Goal: Information Seeking & Learning: Check status

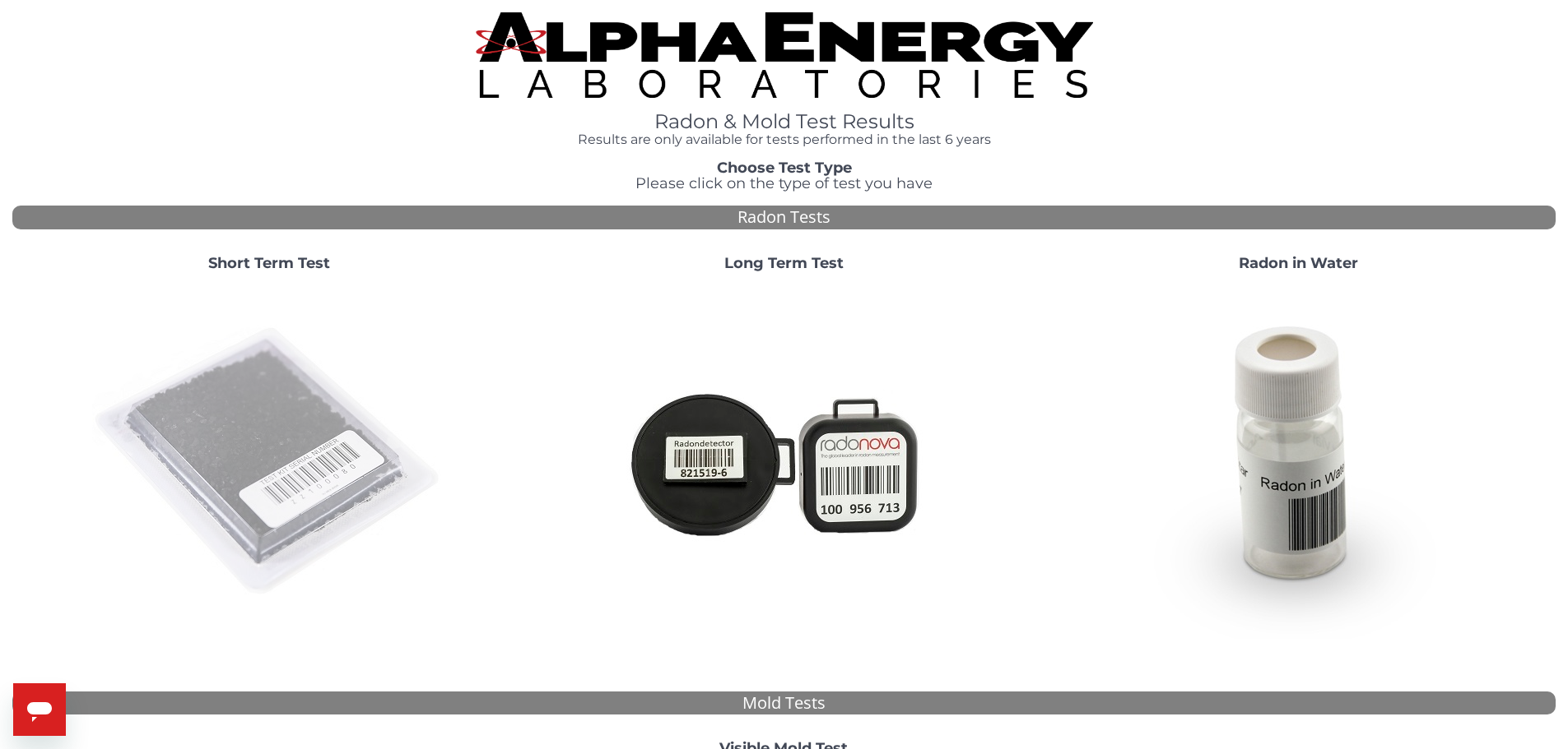
click at [283, 448] on img at bounding box center [269, 462] width 354 height 354
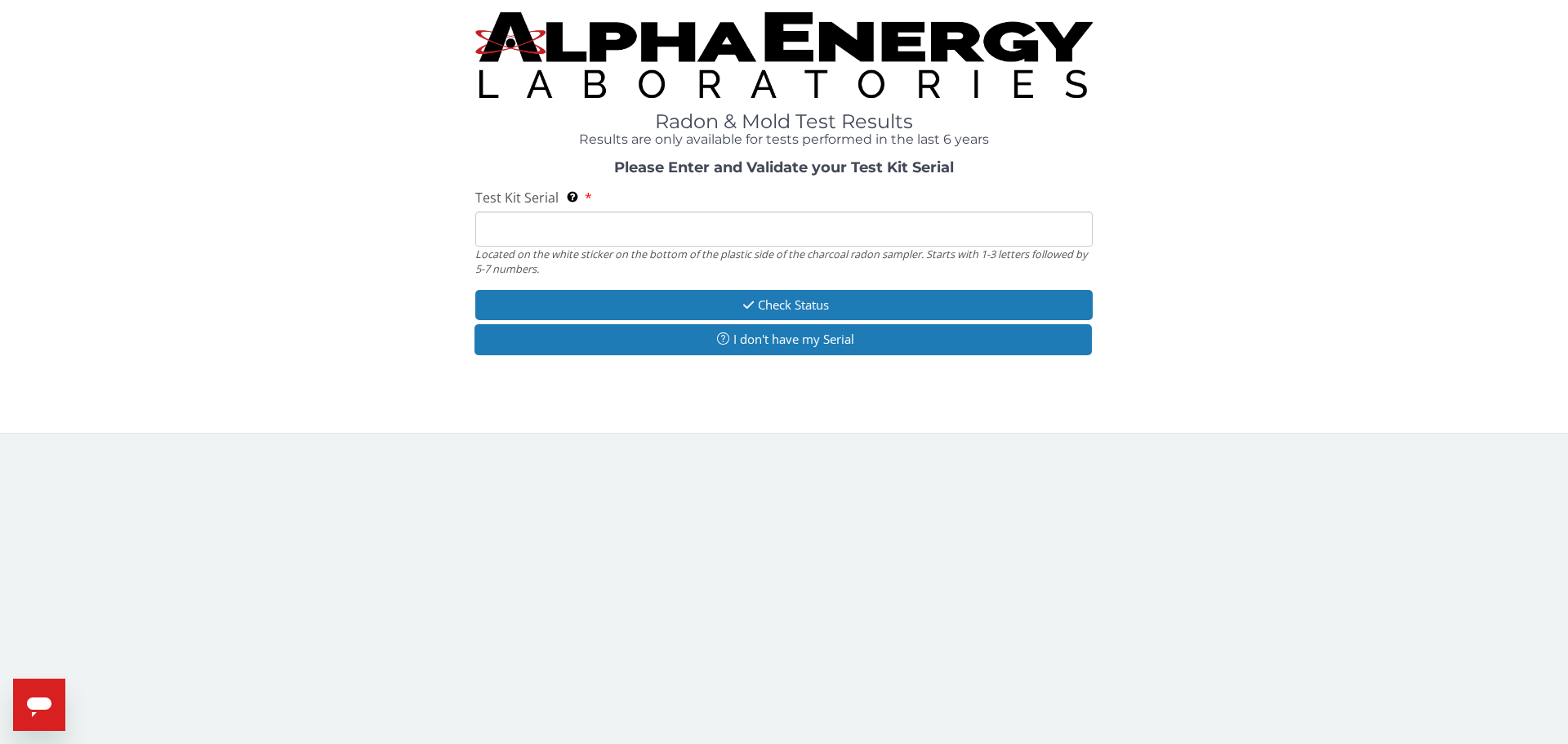
click at [531, 228] on input "Test Kit Serial Located on the white sticker on the bottom of the plastic side …" at bounding box center [784, 229] width 618 height 35
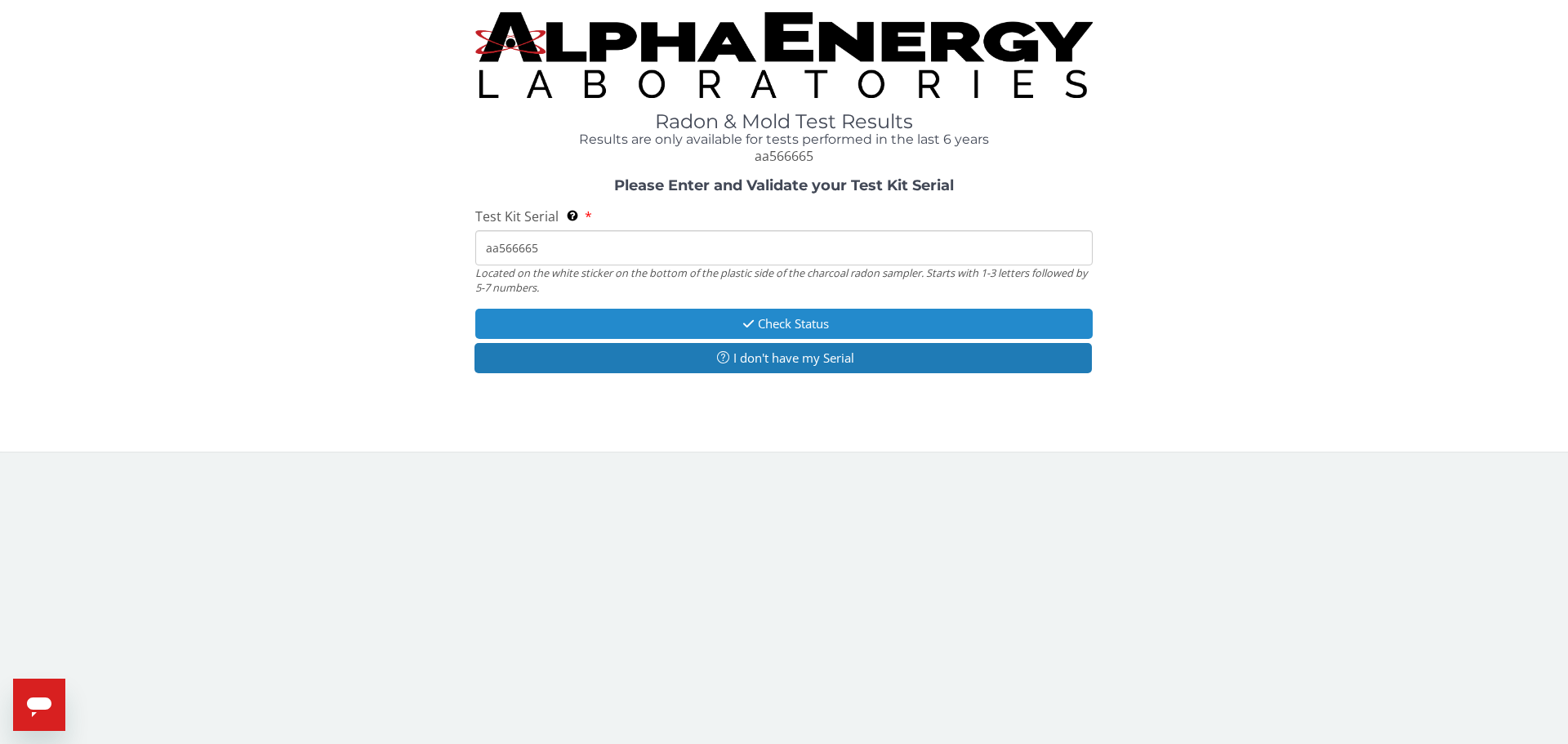
type input "aa566665"
click at [913, 317] on button "Check Status" at bounding box center [784, 324] width 618 height 30
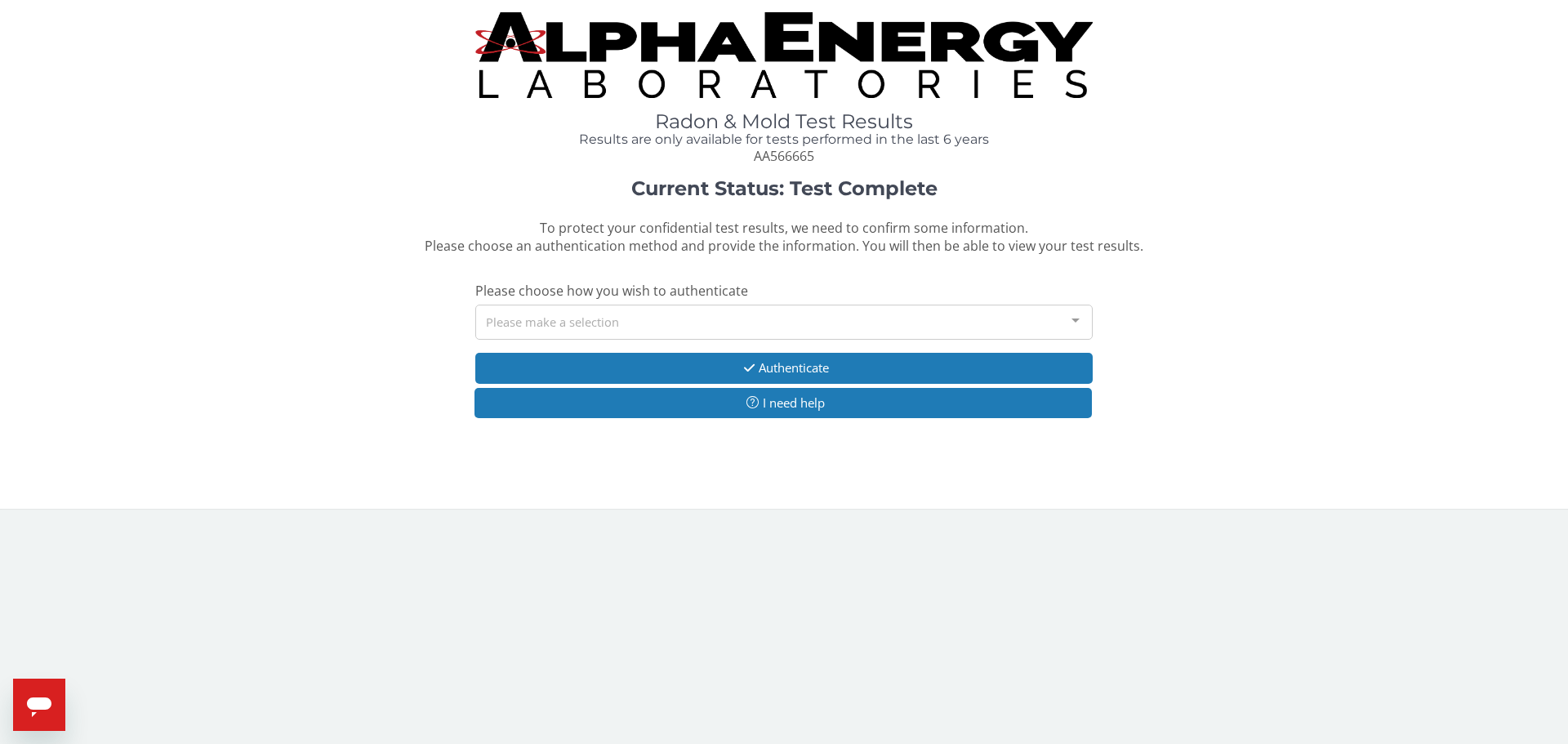
click at [746, 316] on div "Please make a selection" at bounding box center [784, 322] width 618 height 35
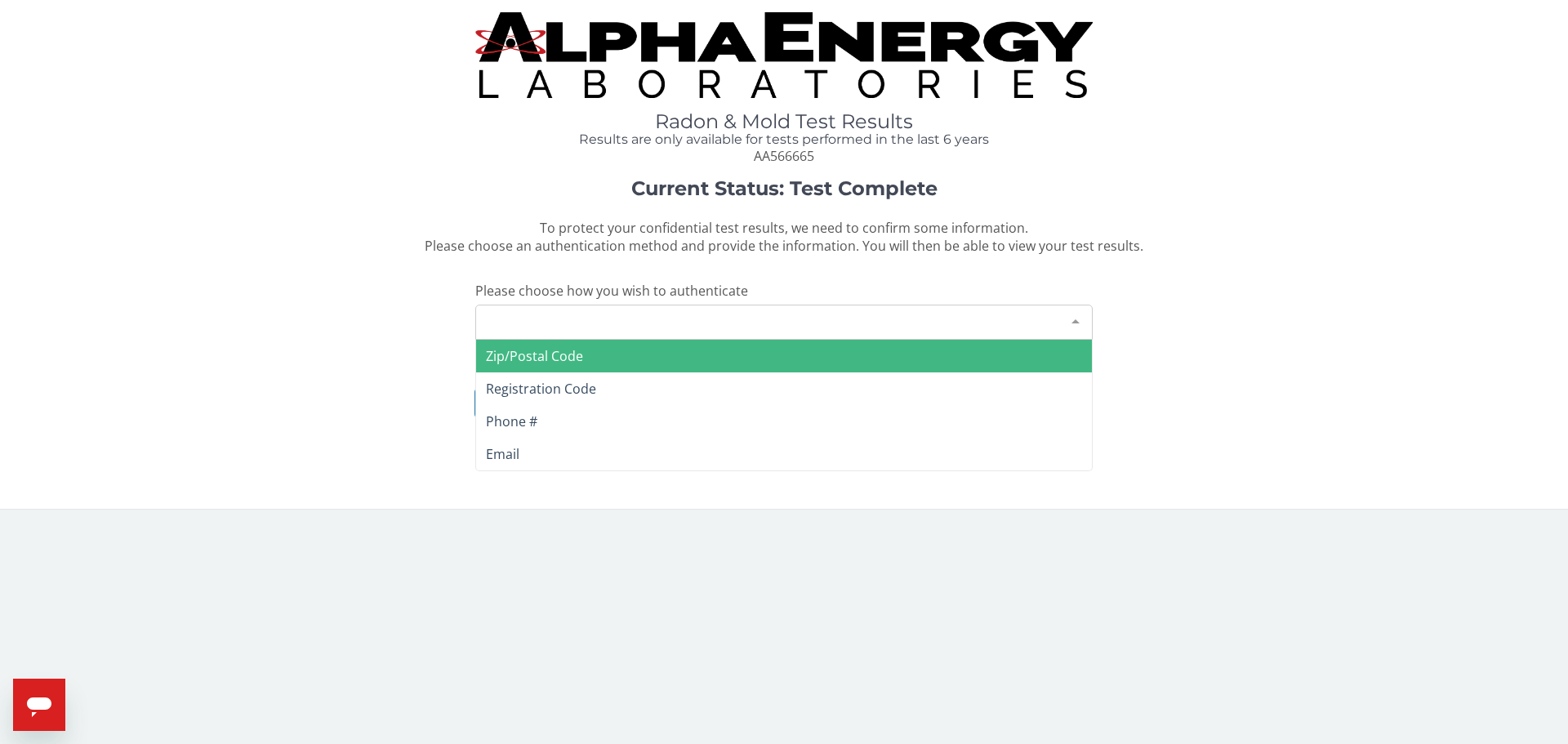
click at [652, 356] on span "Zip/Postal Code" at bounding box center [783, 356] width 616 height 33
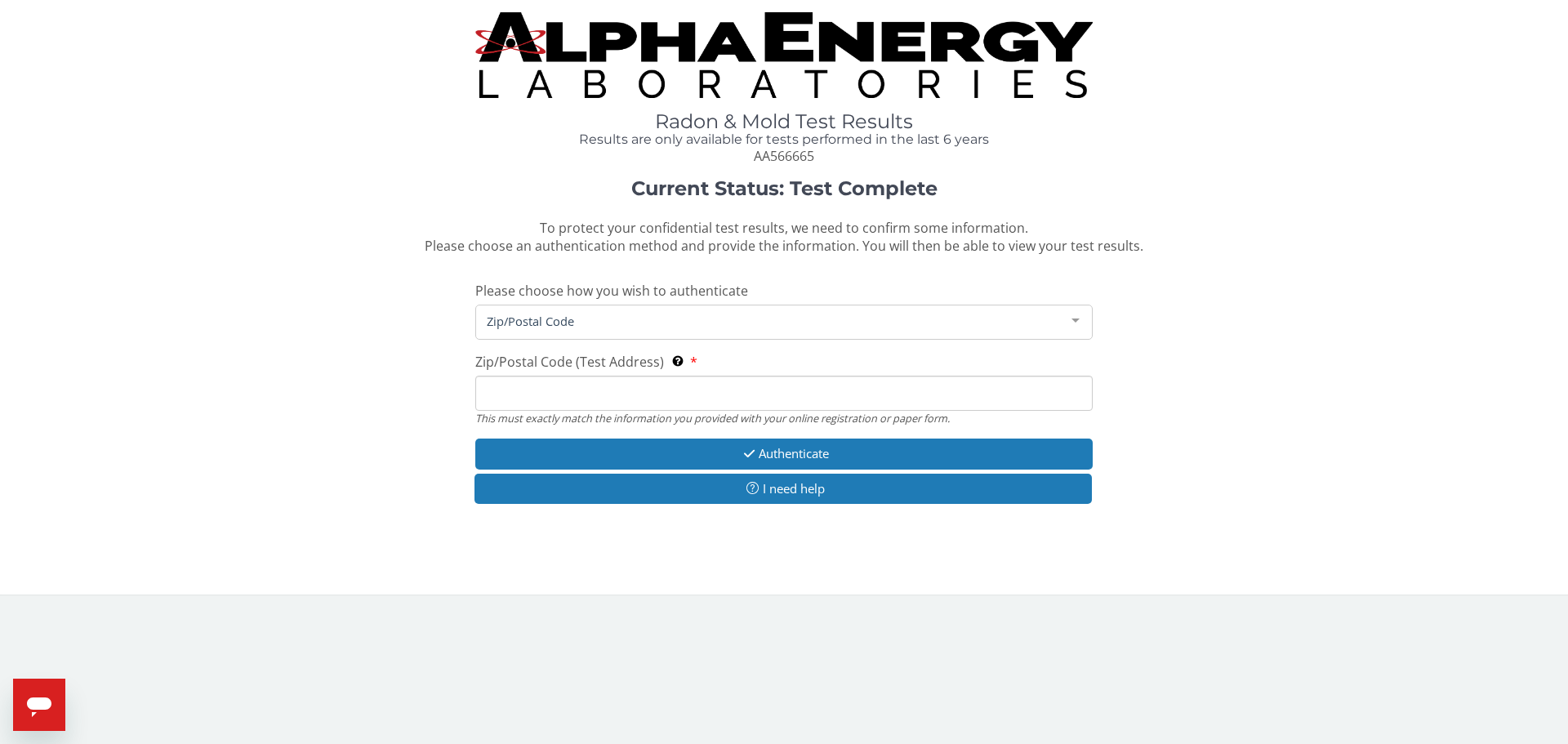
click at [618, 395] on input "Zip/Postal Code (Test Address) This must exactly match the information you prov…" at bounding box center [784, 393] width 618 height 35
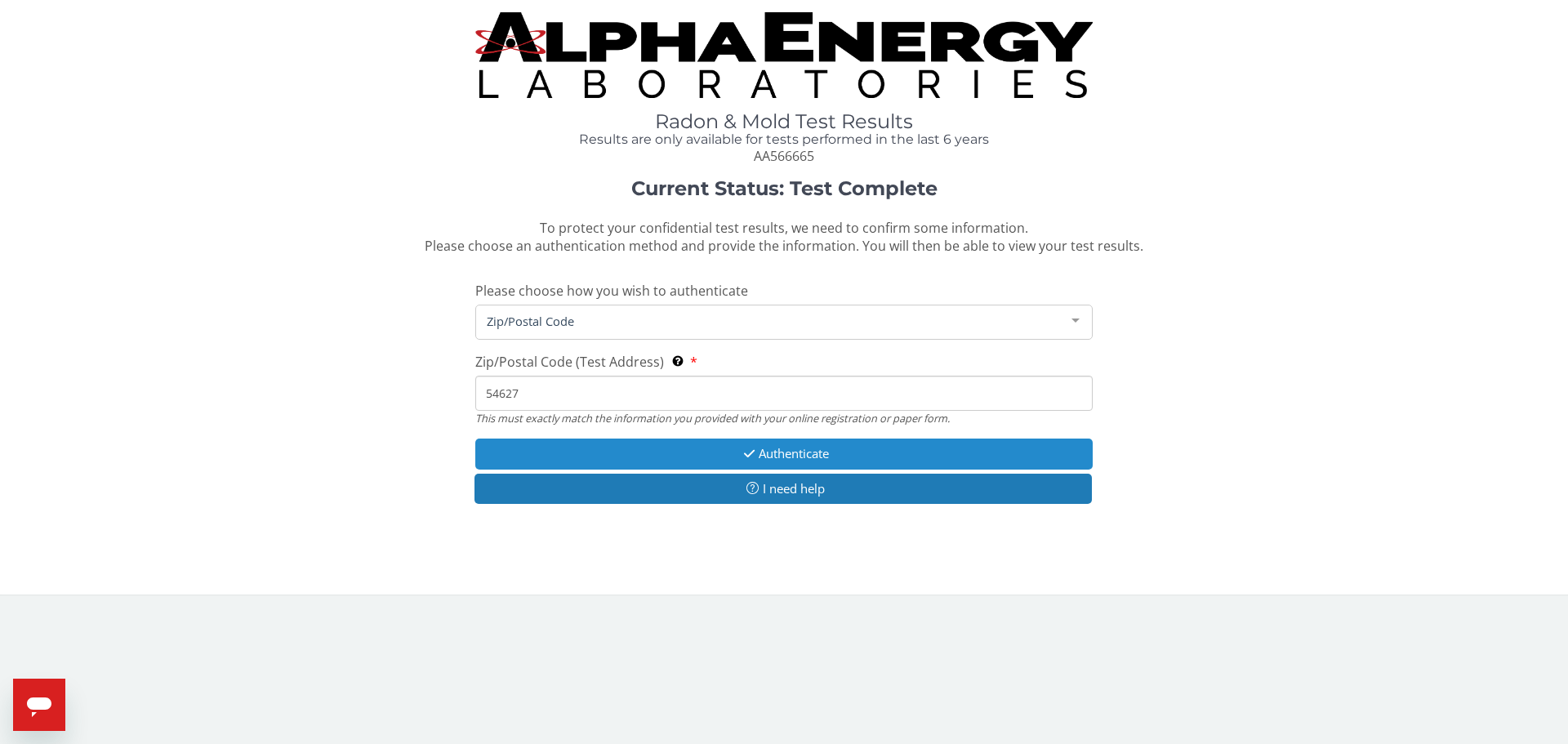
type input "54627"
click at [756, 451] on button "Authenticate" at bounding box center [784, 453] width 618 height 30
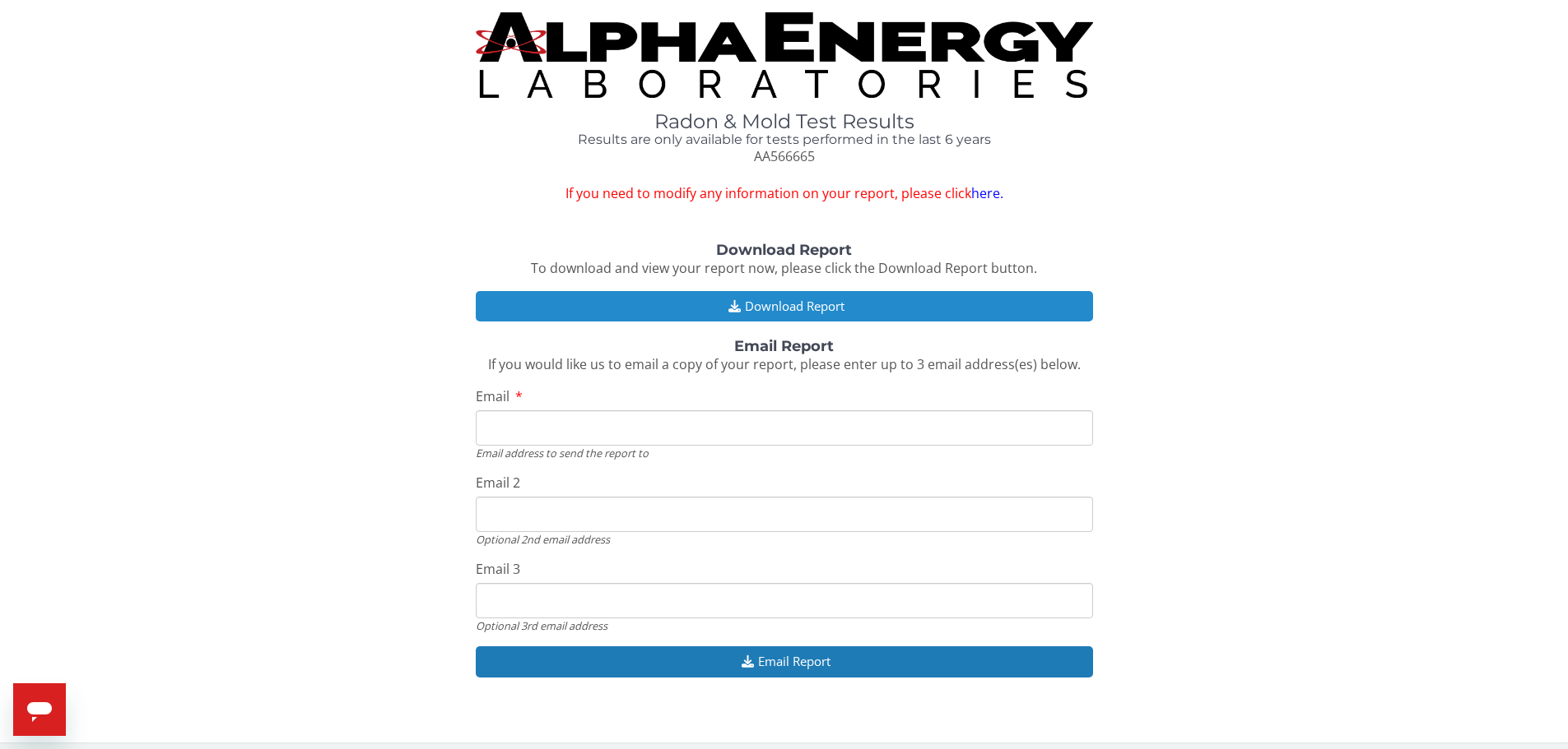
click at [836, 312] on button "Download Report" at bounding box center [784, 306] width 617 height 30
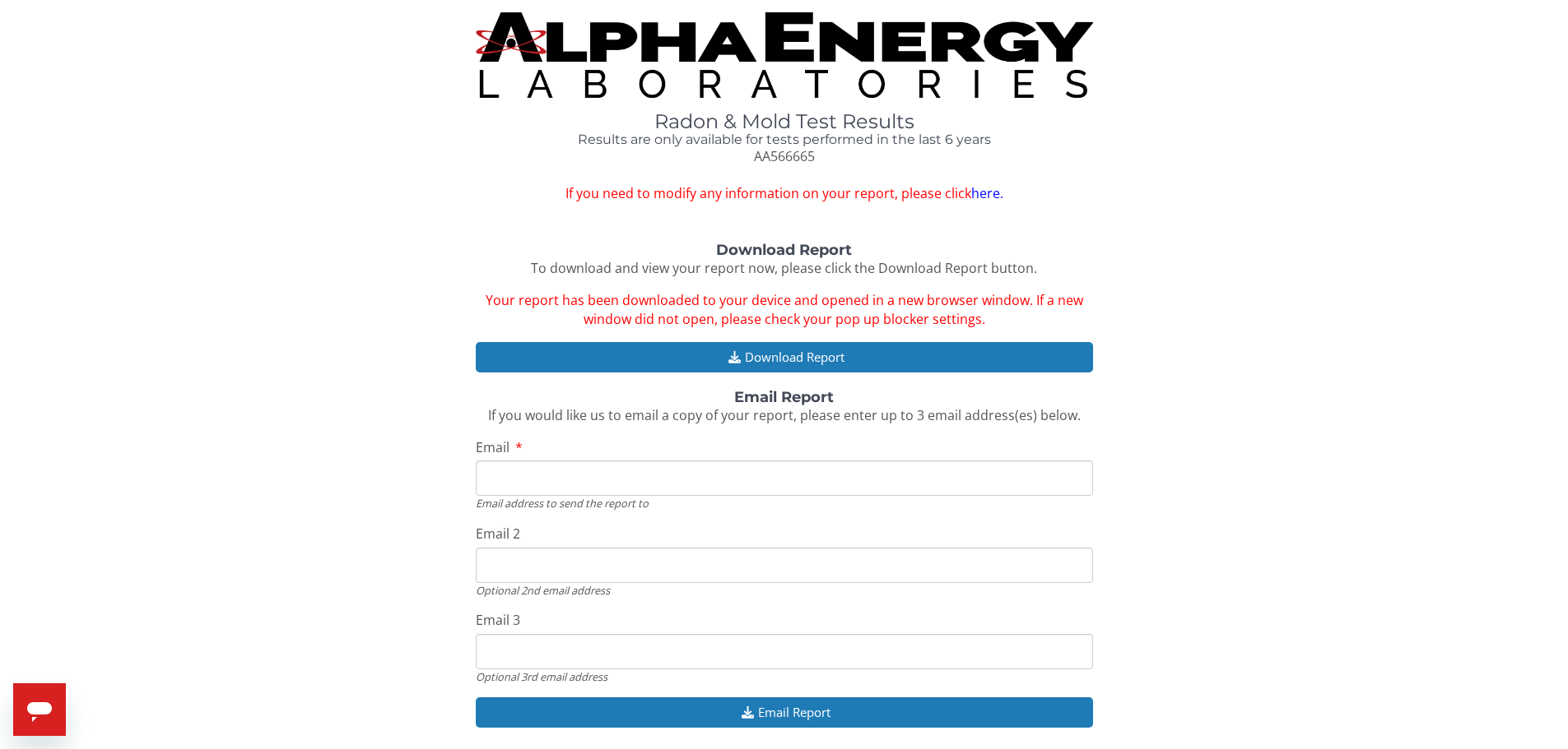
click at [548, 470] on input "Email" at bounding box center [784, 477] width 617 height 35
type input "eddie.yates@co.trempealeau.wi.us"
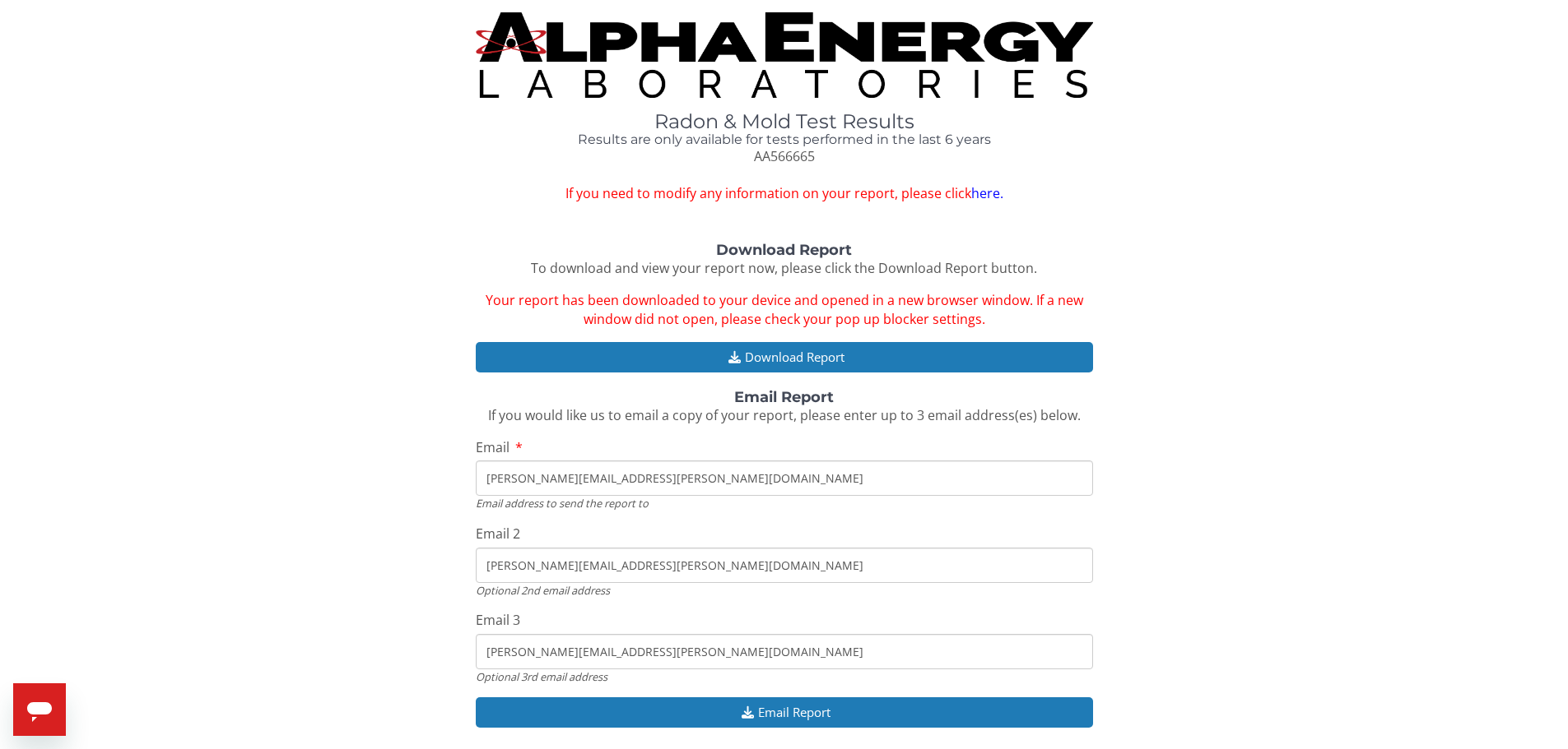
drag, startPoint x: 712, startPoint y: 560, endPoint x: 472, endPoint y: 557, distance: 240.0
click at [472, 557] on div "Download Report To download and view your report now, please click the Download…" at bounding box center [784, 493] width 1543 height 503
drag, startPoint x: 681, startPoint y: 648, endPoint x: 486, endPoint y: 634, distance: 195.5
click at [486, 634] on input "eddie.yates@co.trempealeau.wi.us" at bounding box center [784, 651] width 617 height 35
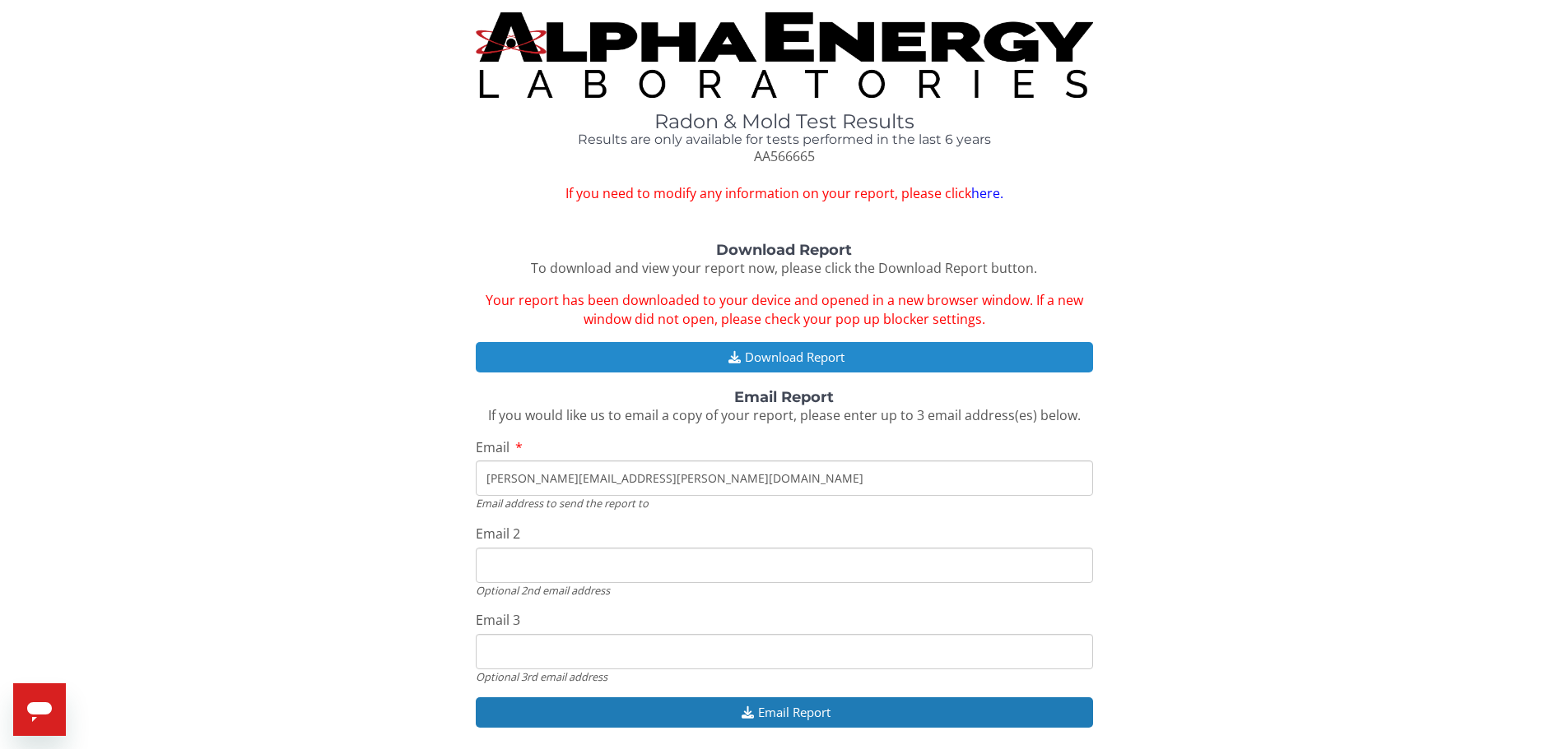
click at [791, 360] on button "Download Report" at bounding box center [784, 357] width 617 height 30
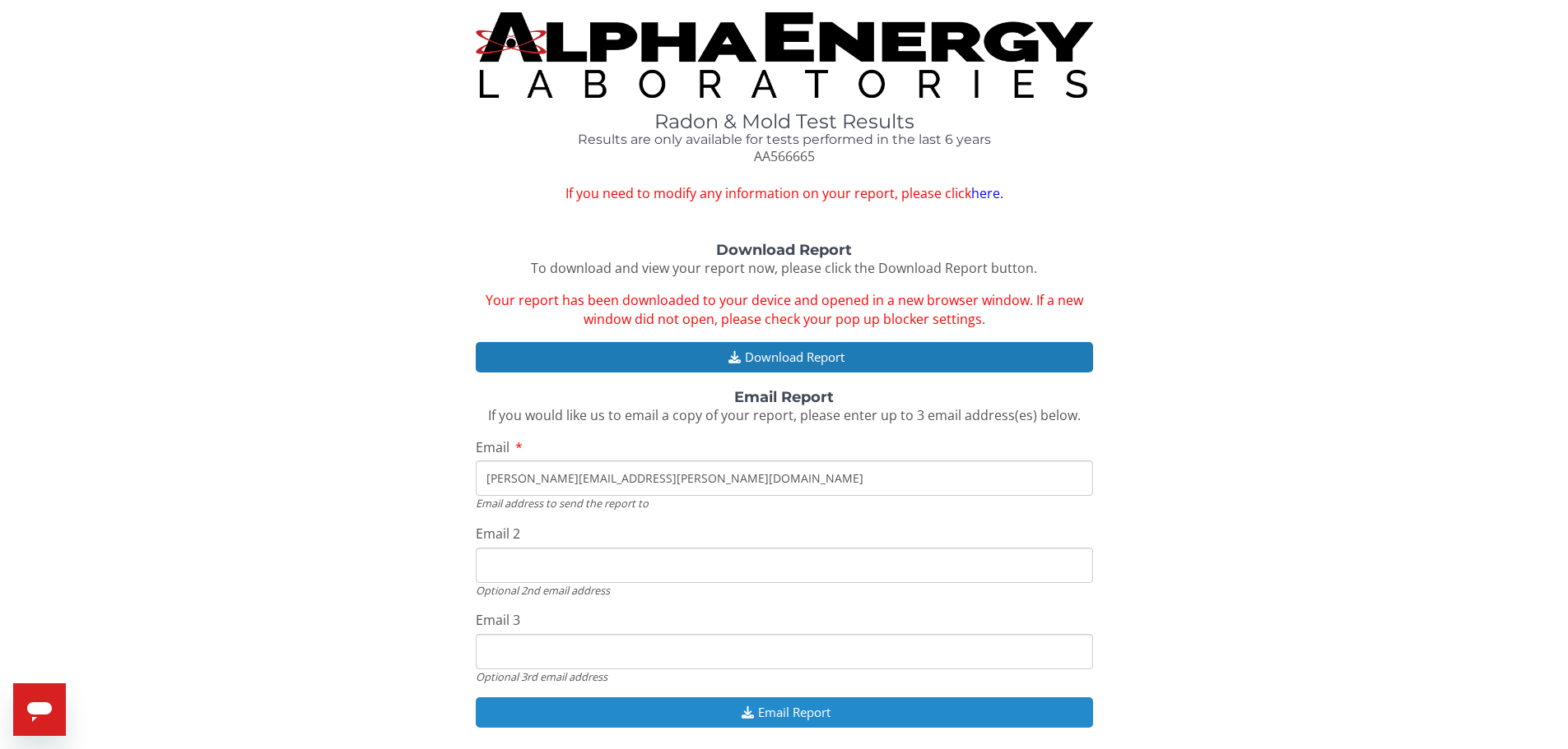
click at [756, 713] on button "Email Report" at bounding box center [784, 713] width 617 height 30
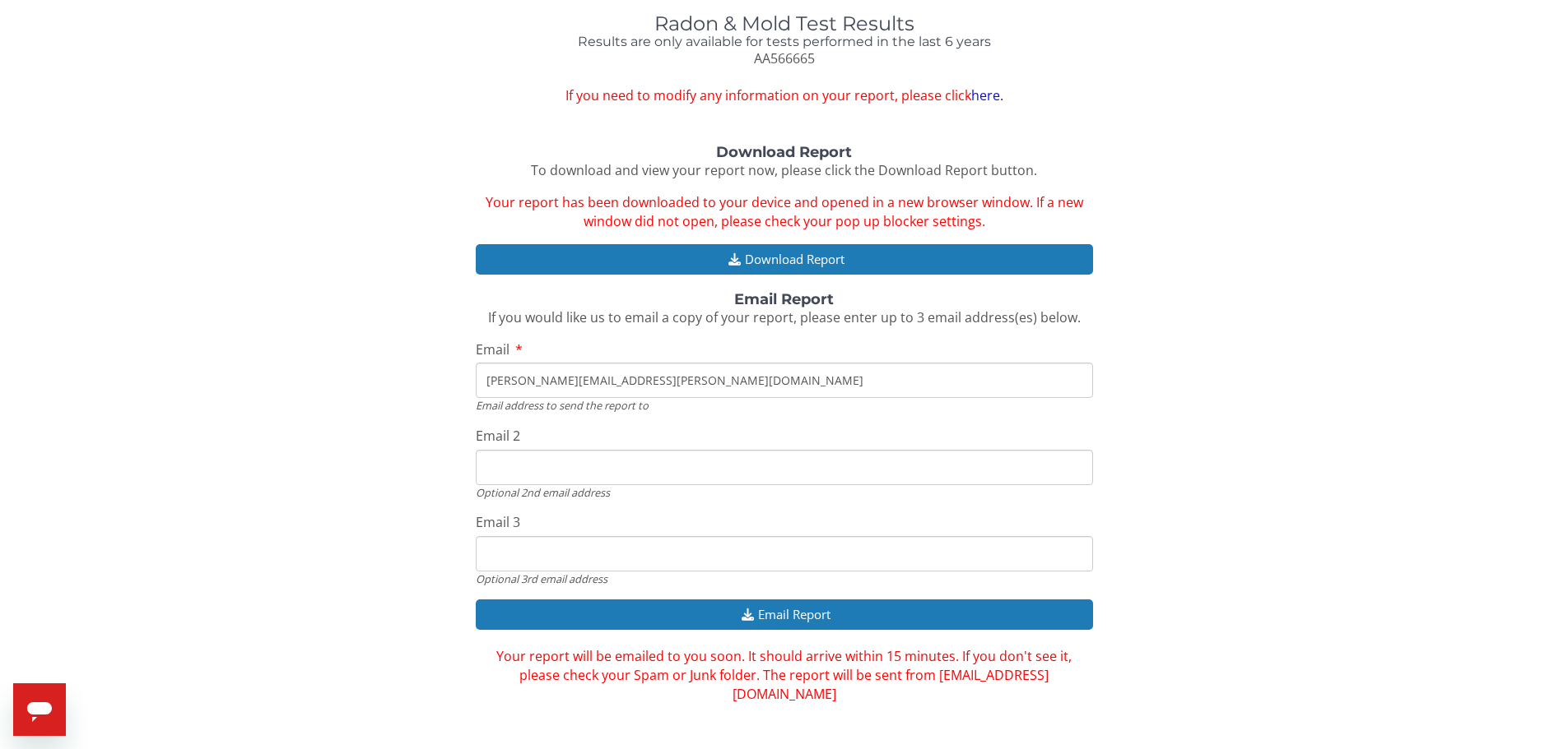
scroll to position [98, 0]
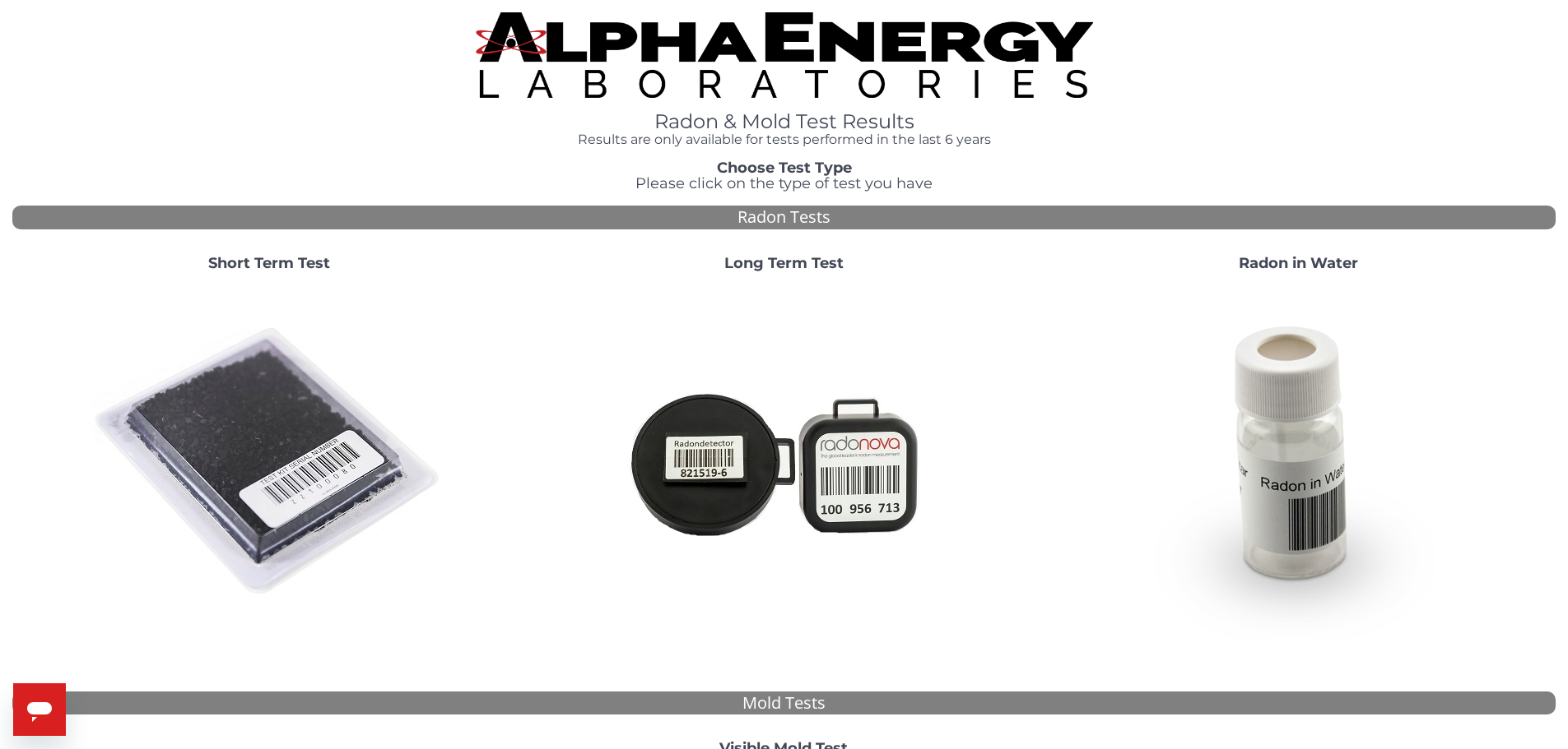
click at [223, 472] on img at bounding box center [269, 462] width 354 height 354
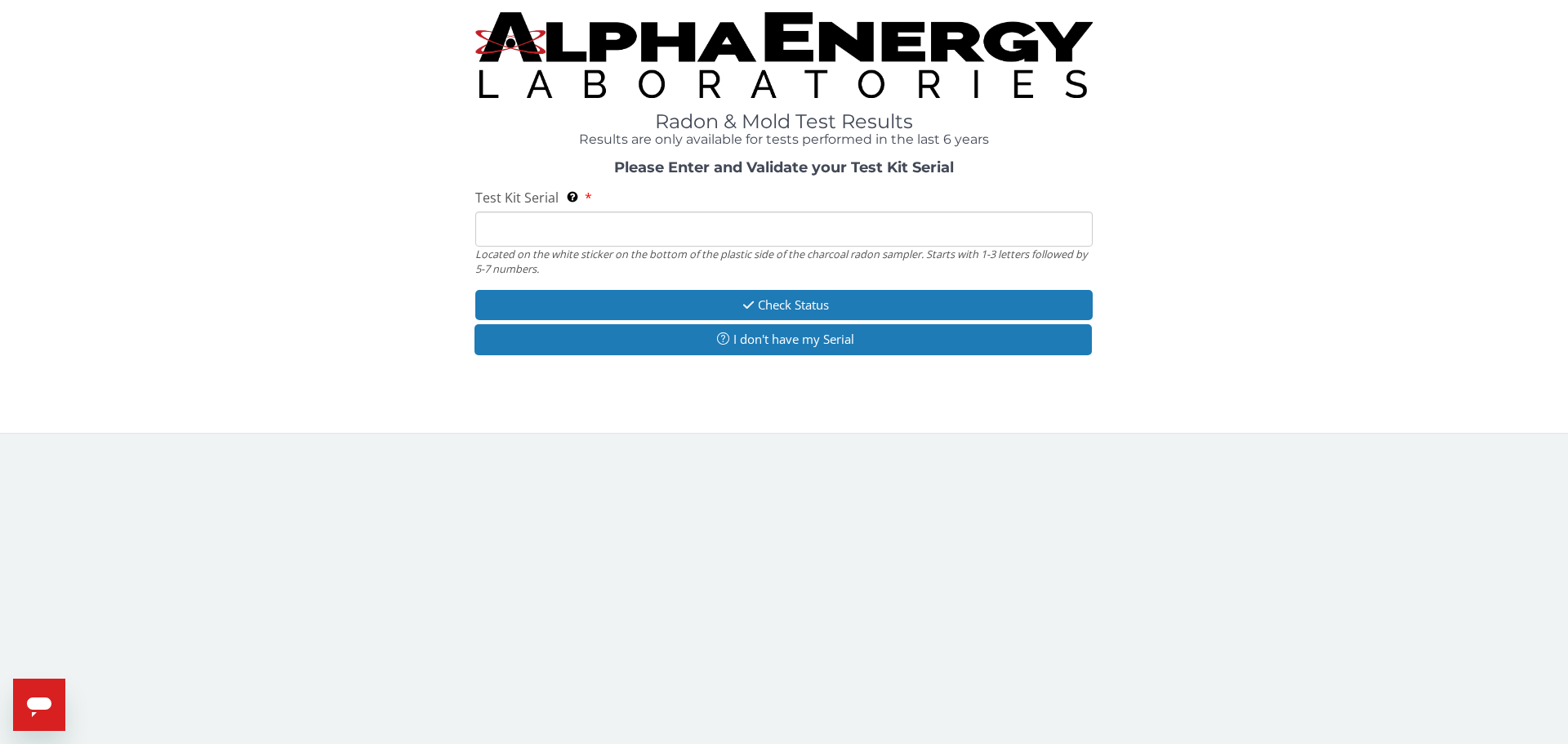
click at [522, 227] on input "Test Kit Serial Located on the white sticker on the bottom of the plastic side …" at bounding box center [784, 229] width 618 height 35
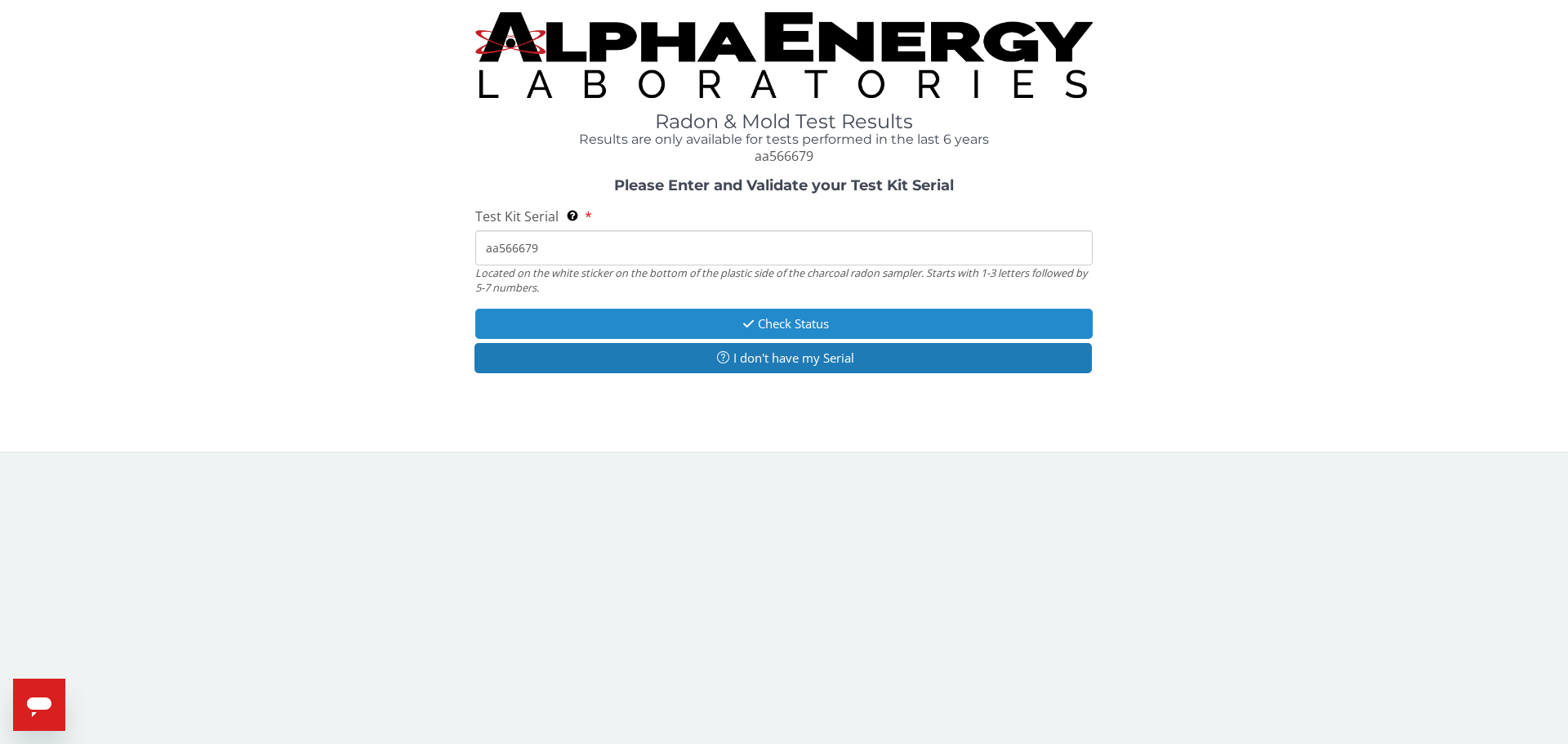
type input "aa566679"
click at [660, 324] on button "Check Status" at bounding box center [784, 324] width 618 height 30
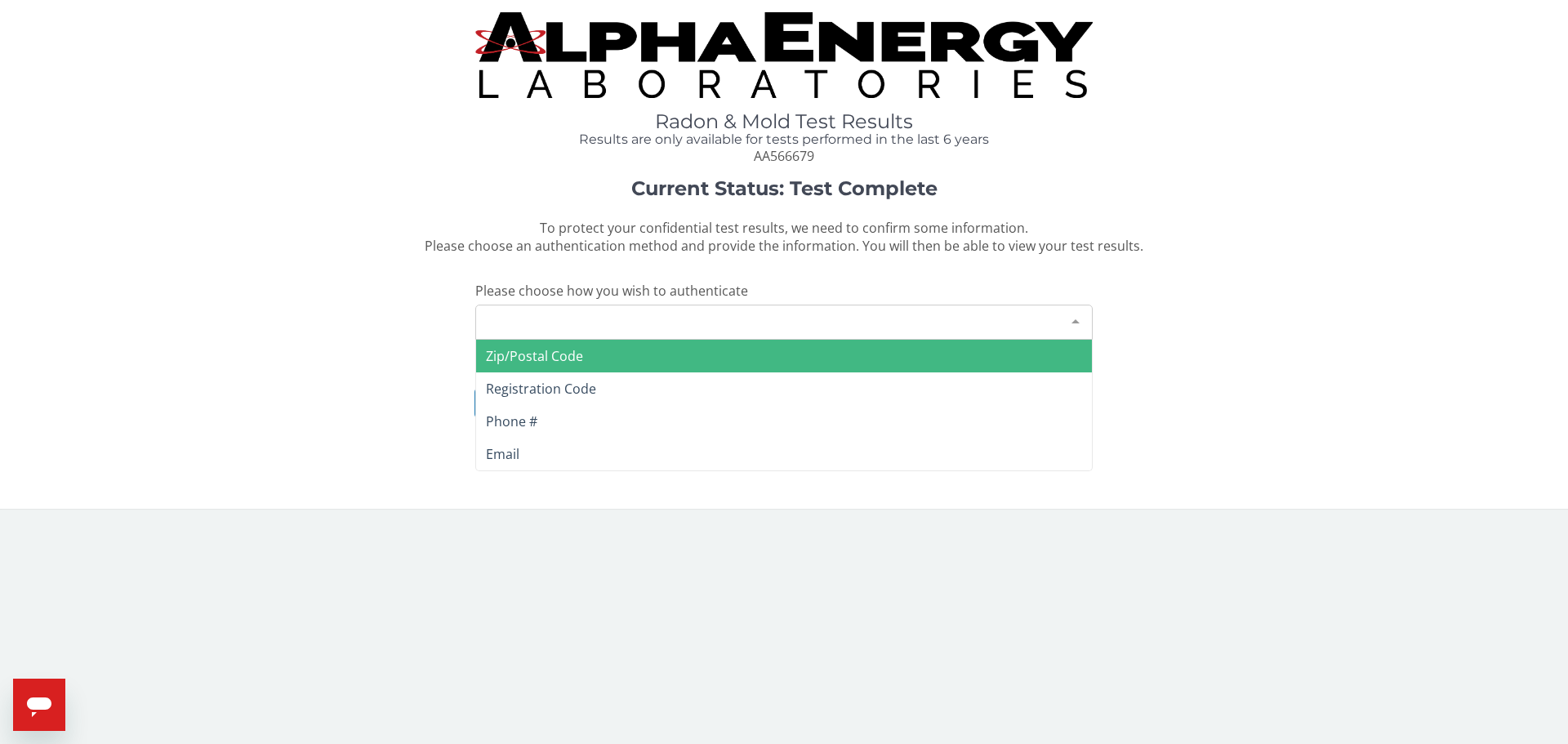
click at [707, 320] on div "Please make a selection" at bounding box center [784, 322] width 618 height 35
click at [573, 358] on span "Zip/Postal Code" at bounding box center [534, 356] width 97 height 18
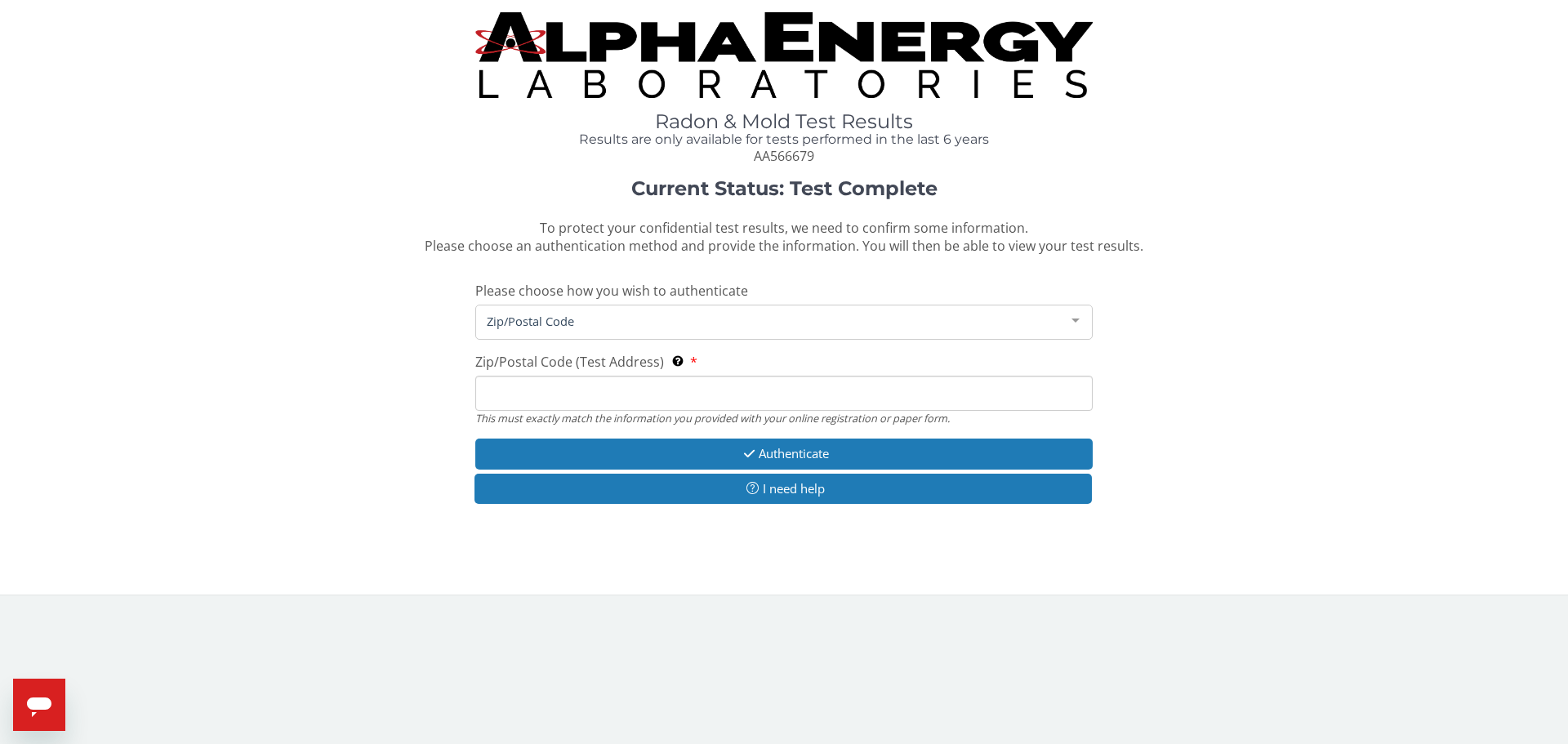
click at [572, 390] on input "Zip/Postal Code (Test Address) This must exactly match the information you prov…" at bounding box center [784, 393] width 618 height 35
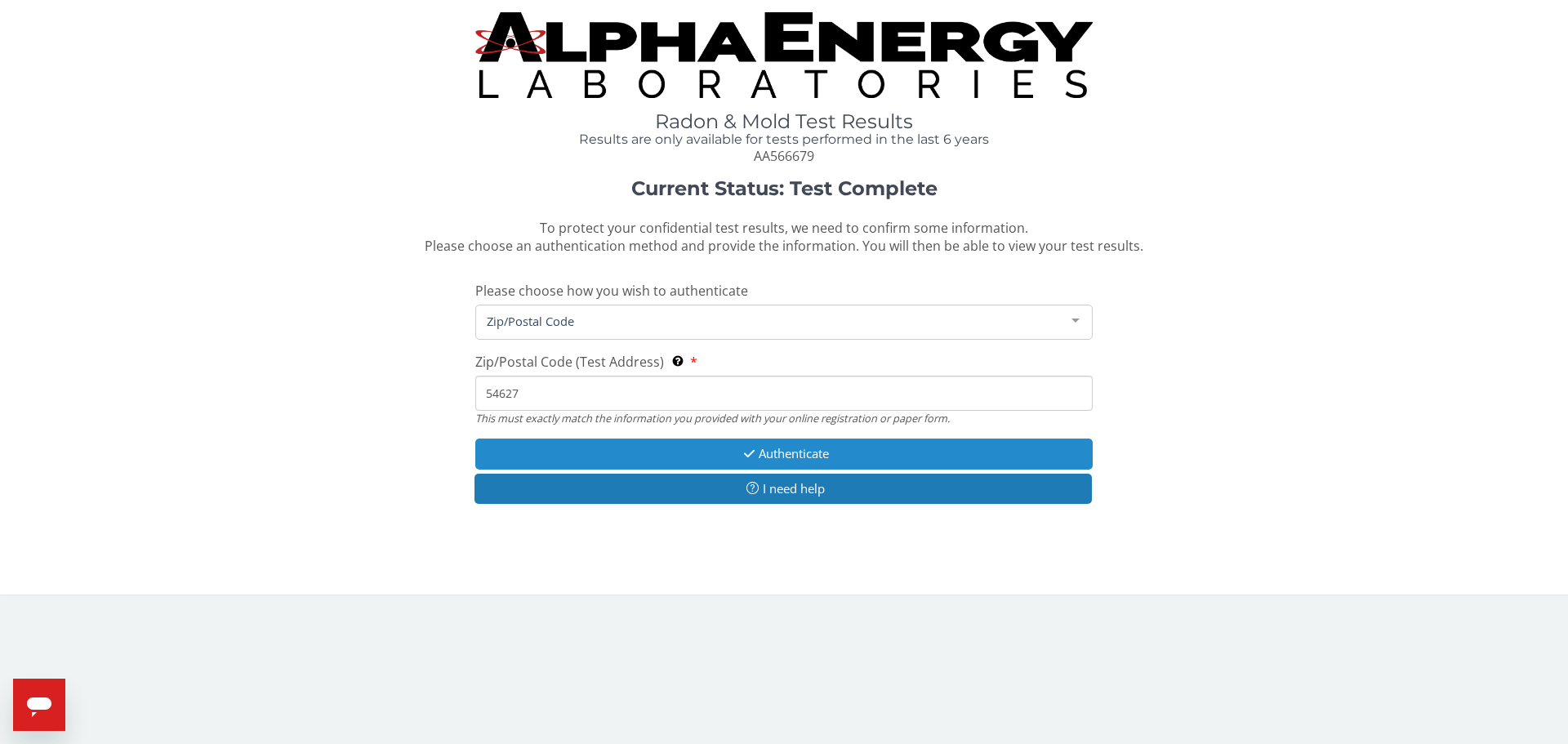
type input "54627"
click at [740, 451] on icon "button" at bounding box center [749, 453] width 19 height 12
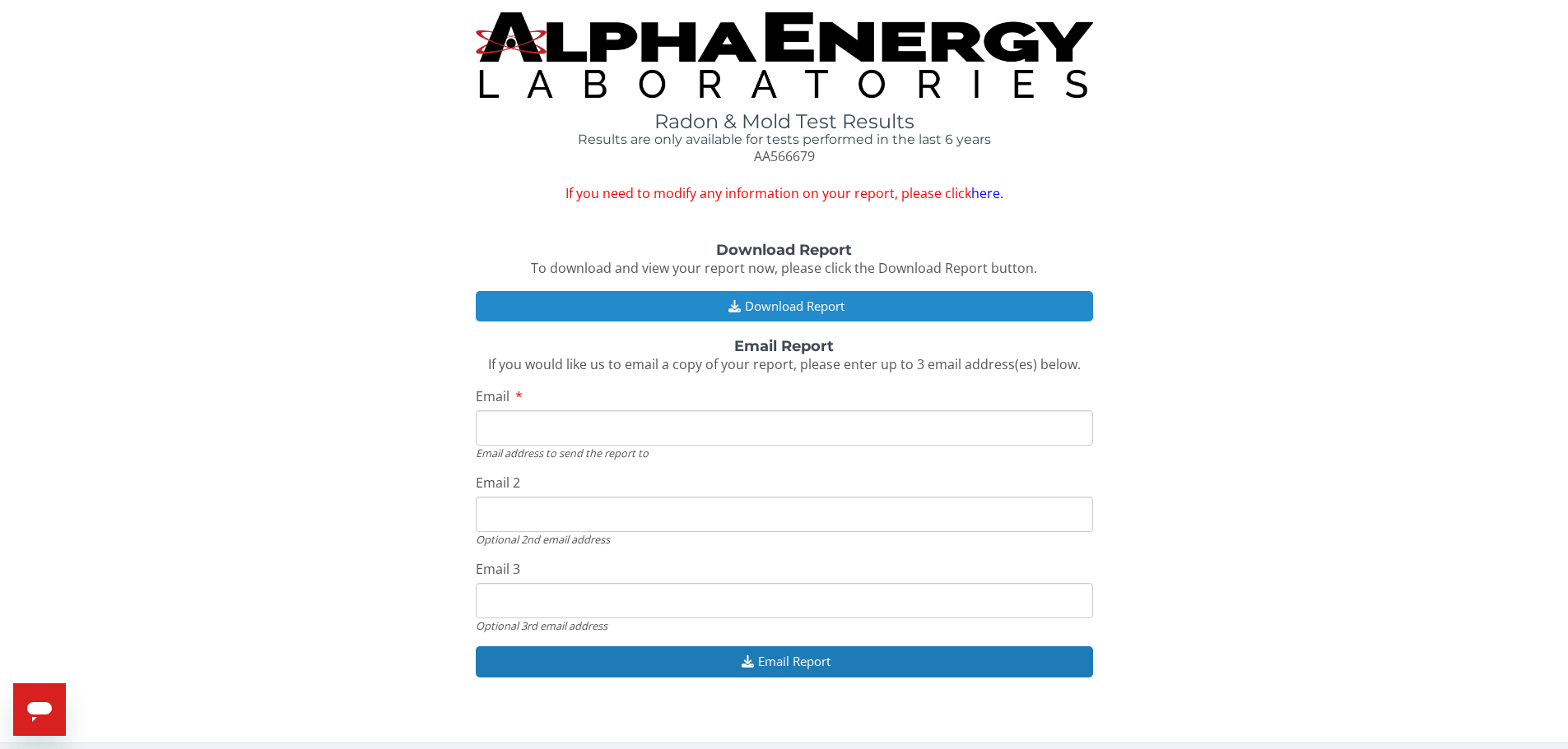
click at [711, 310] on button "Download Report" at bounding box center [784, 306] width 617 height 30
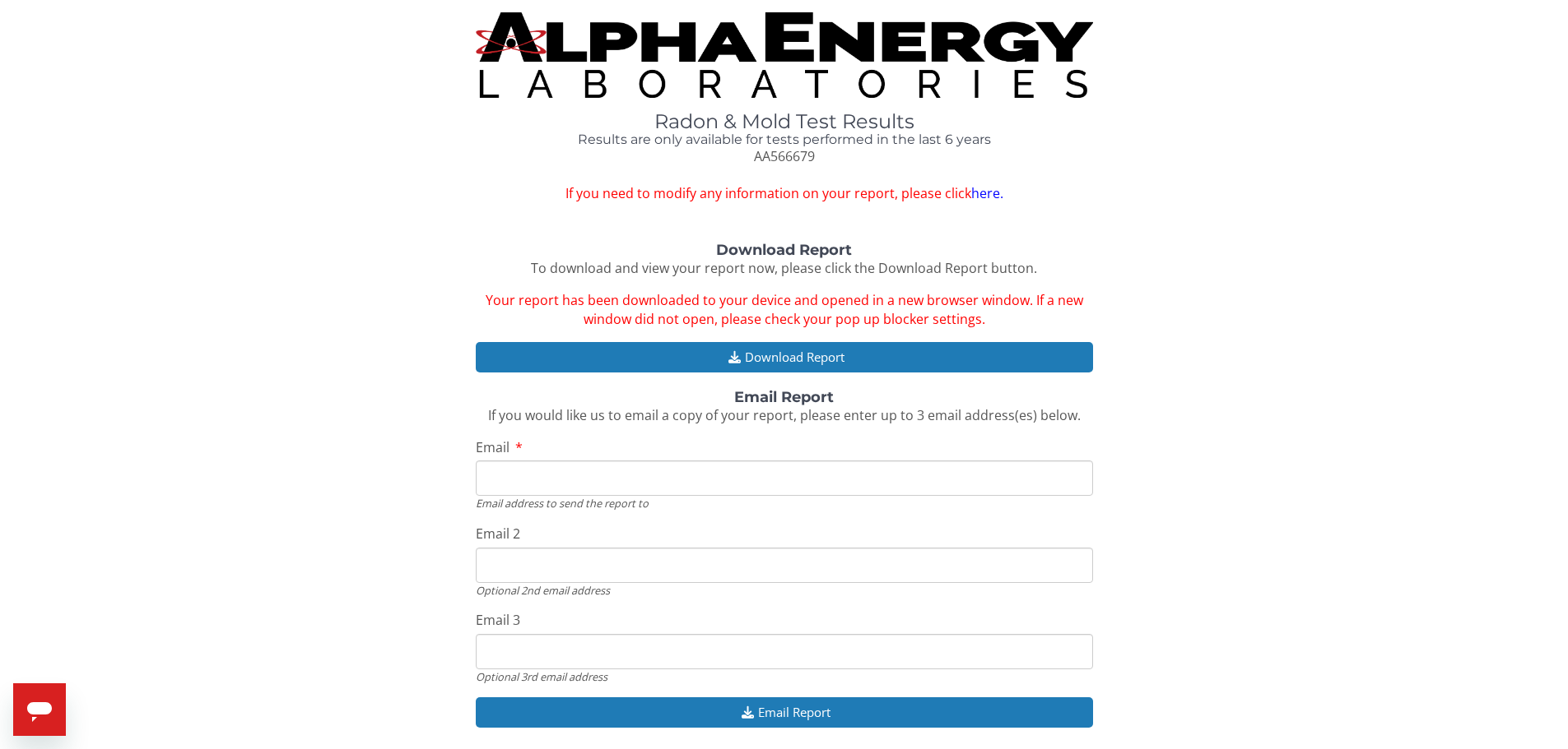
click at [605, 485] on input "Email" at bounding box center [784, 477] width 617 height 35
type input "eddie.yates@co.trempealeau.wi.us"
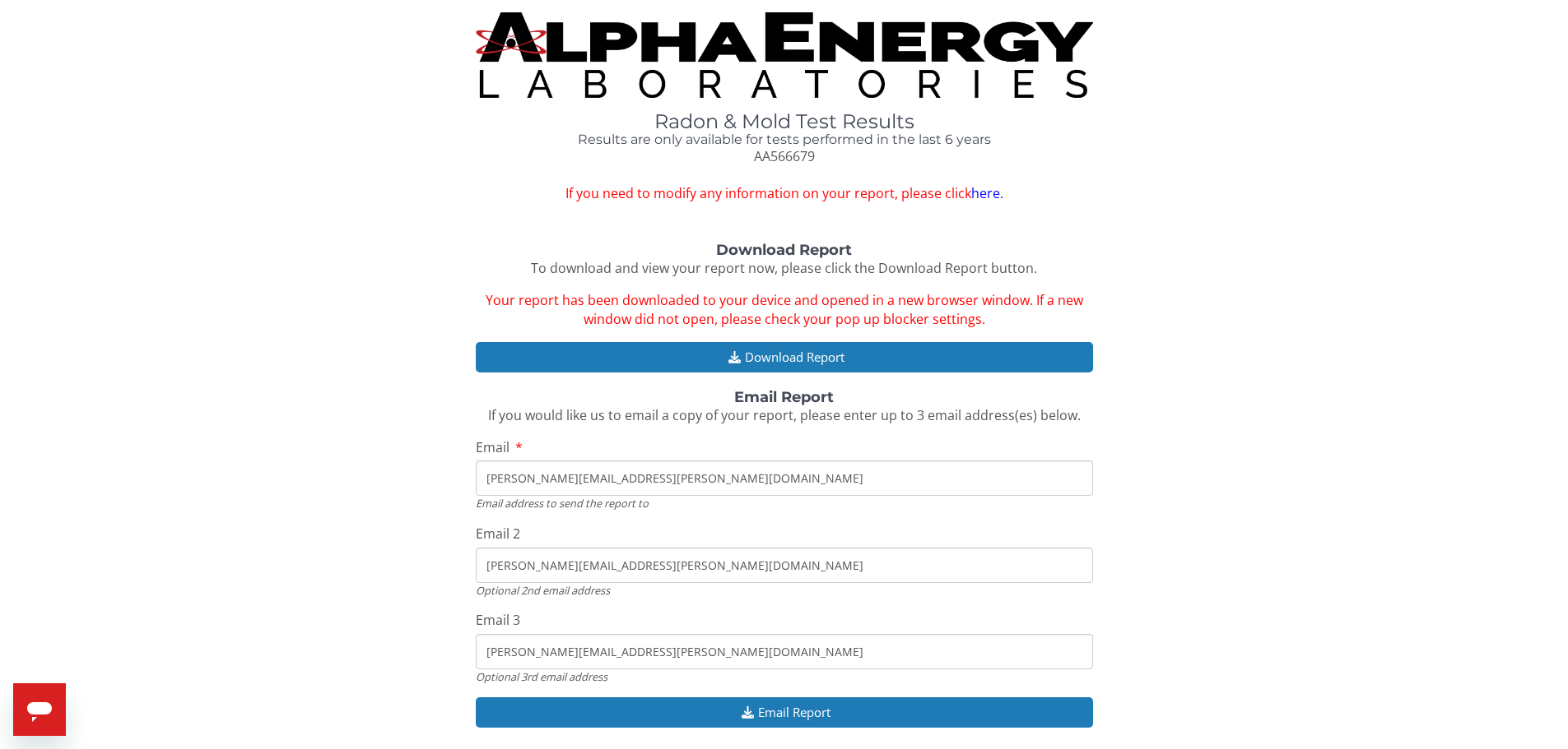
drag, startPoint x: 713, startPoint y: 567, endPoint x: 279, endPoint y: 586, distance: 434.4
click at [279, 586] on div "Download Report To download and view your report now, please click the Download…" at bounding box center [784, 493] width 1543 height 503
drag, startPoint x: 718, startPoint y: 660, endPoint x: 458, endPoint y: 661, distance: 260.0
click at [458, 661] on div "Download Report To download and view your report now, please click the Download…" at bounding box center [784, 493] width 1543 height 503
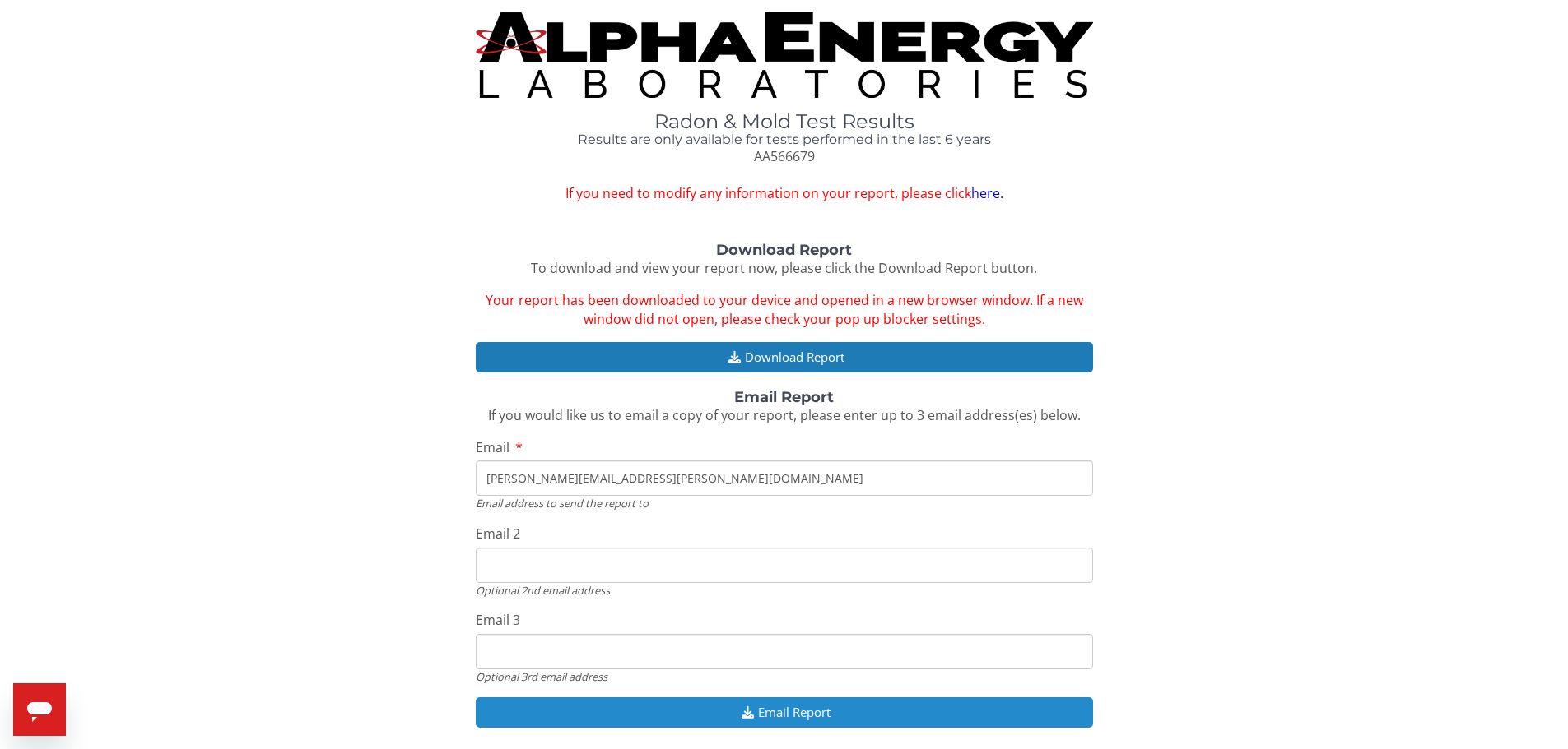
click at [786, 712] on button "Email Report" at bounding box center [784, 713] width 617 height 30
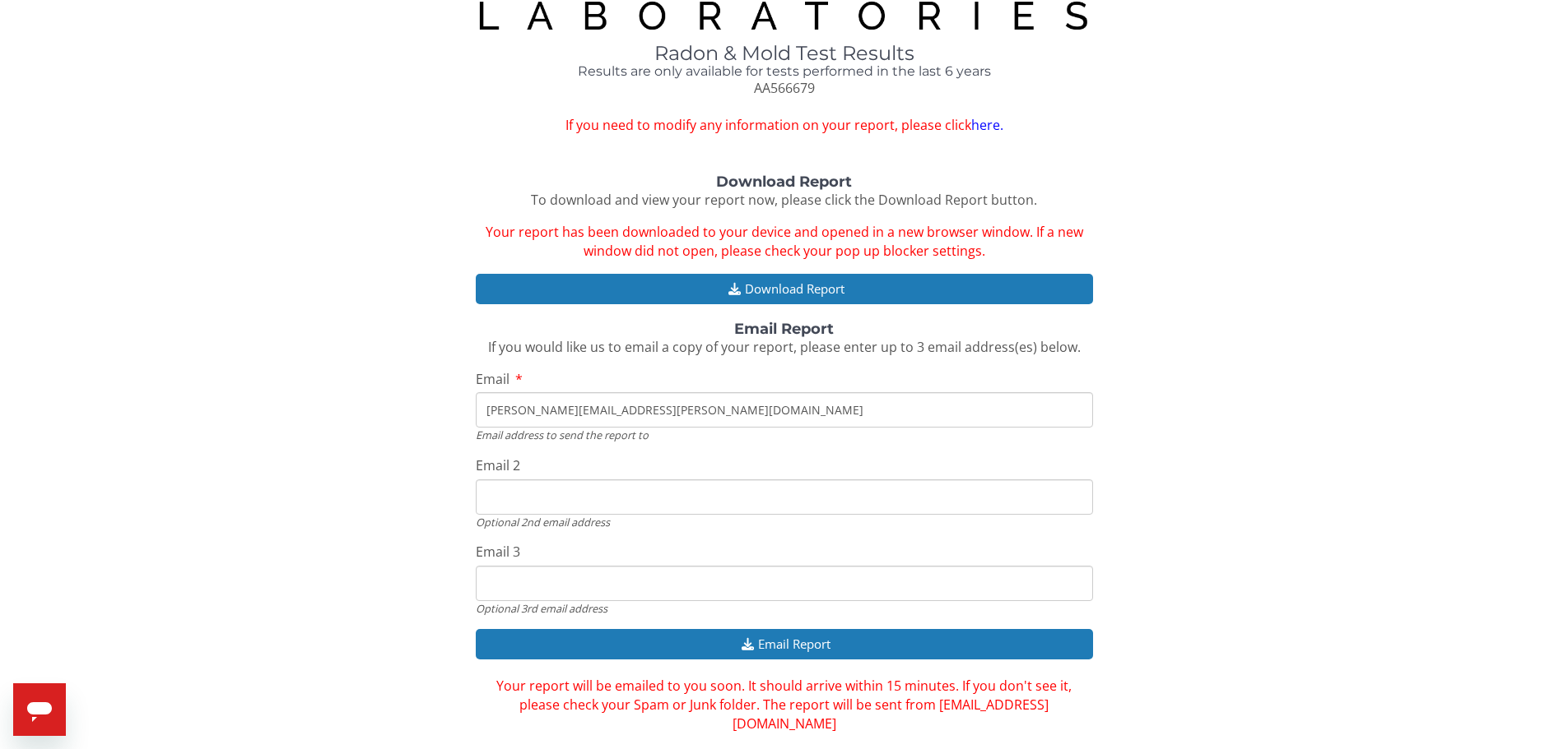
scroll to position [98, 0]
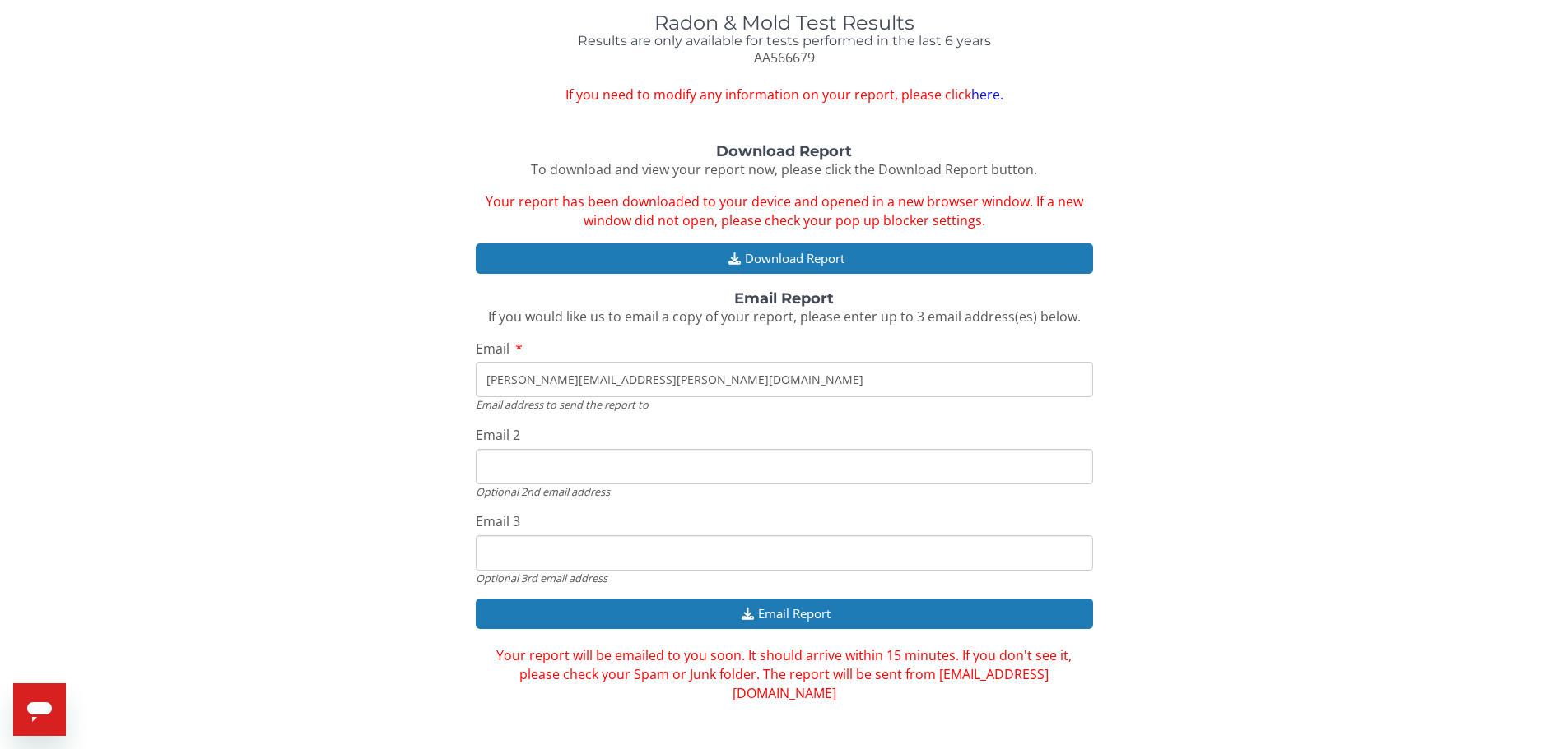
click at [981, 97] on link "here." at bounding box center [987, 94] width 32 height 18
